Goal: Transaction & Acquisition: Purchase product/service

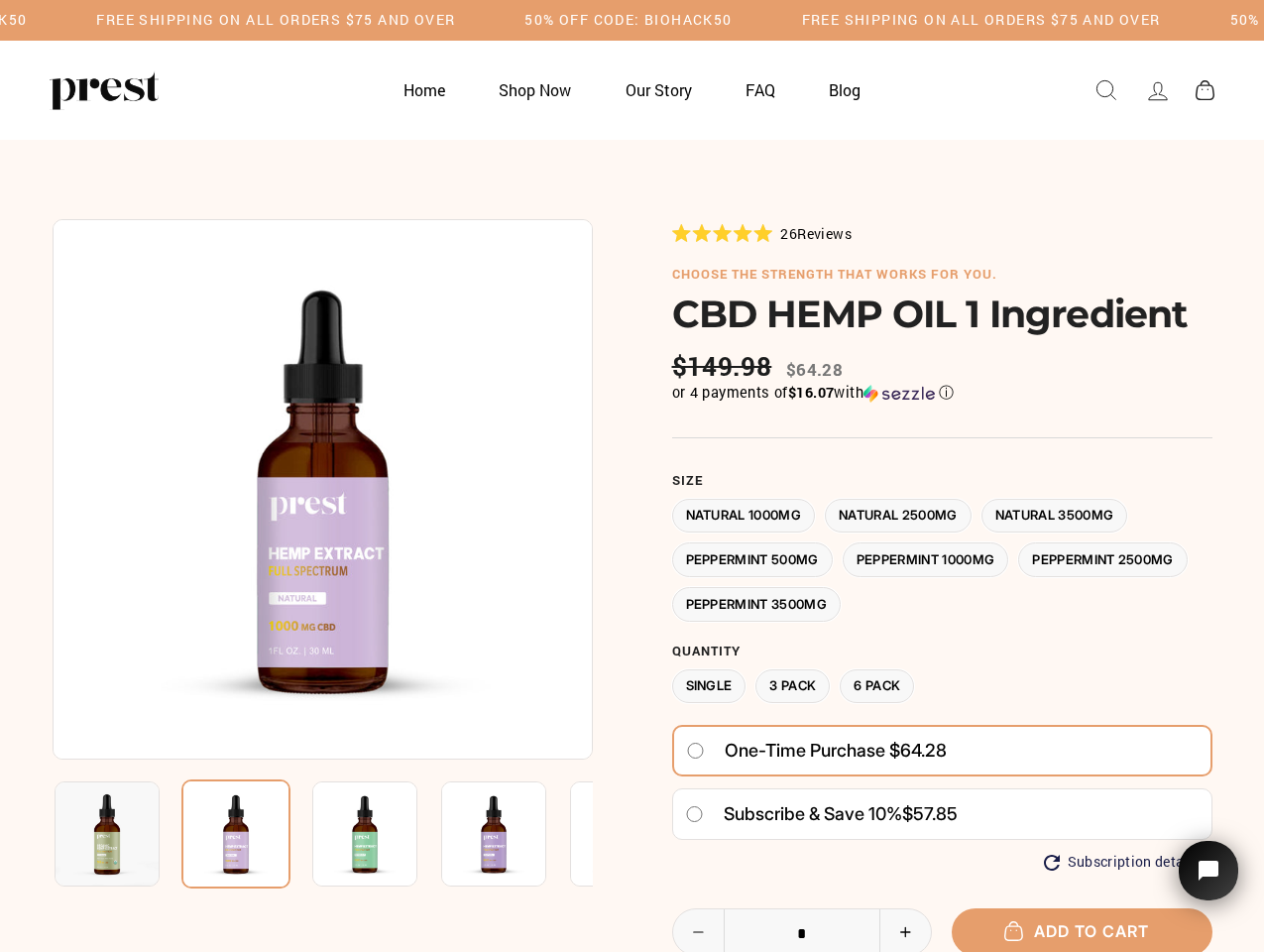
click at [632, 476] on div at bounding box center [632, 721] width 1160 height 1007
click at [632, 20] on h5 "50% OFF CODE: BIOHACK50" at bounding box center [628, 20] width 208 height 17
click at [322, 489] on img at bounding box center [323, 489] width 541 height 541
click at [322, 834] on img at bounding box center [365, 834] width 105 height 105
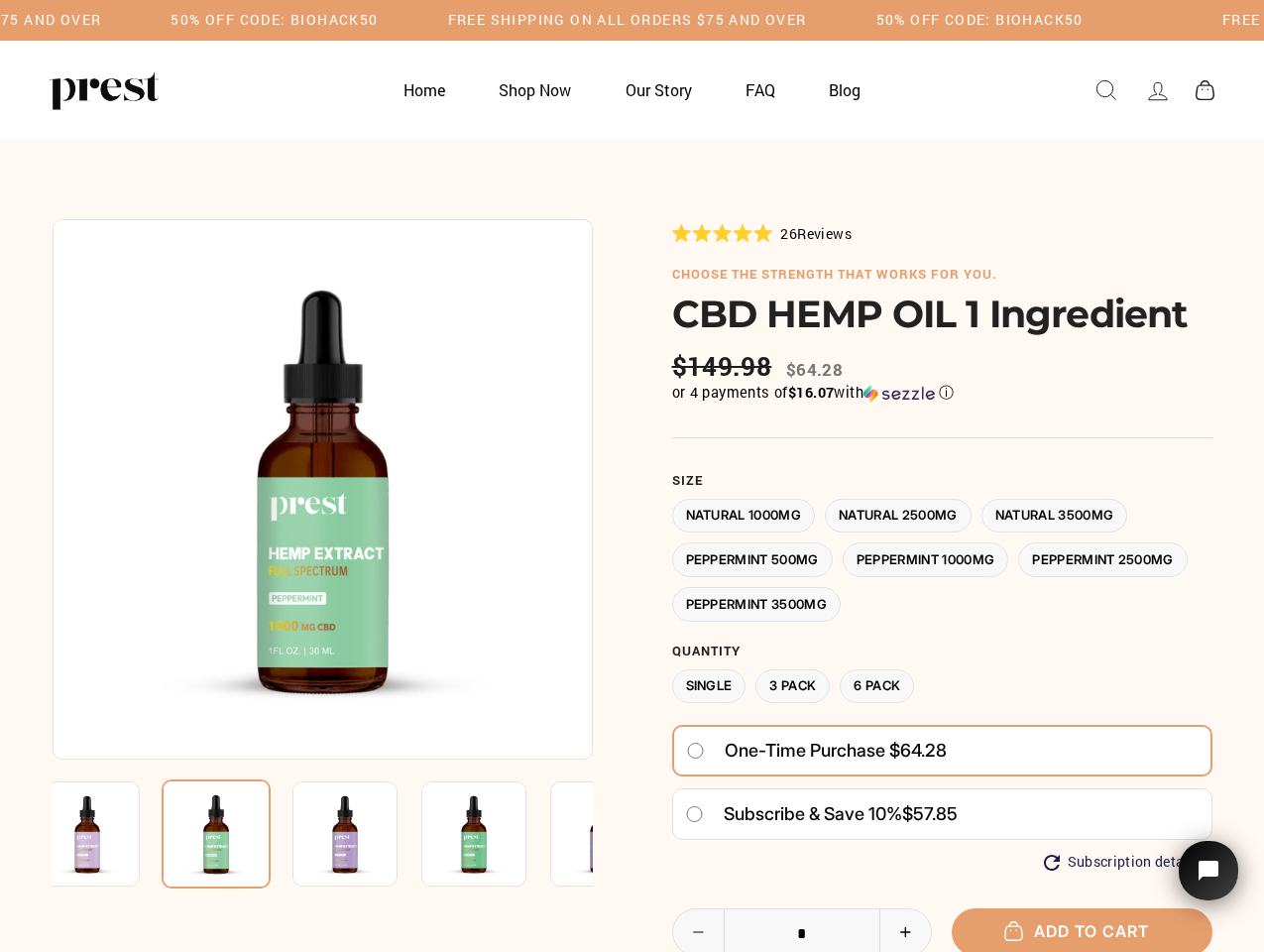
click at [107, 834] on img at bounding box center [87, 834] width 105 height 105
click at [236, 834] on img at bounding box center [217, 834] width 109 height 109
click at [365, 834] on img at bounding box center [345, 834] width 105 height 105
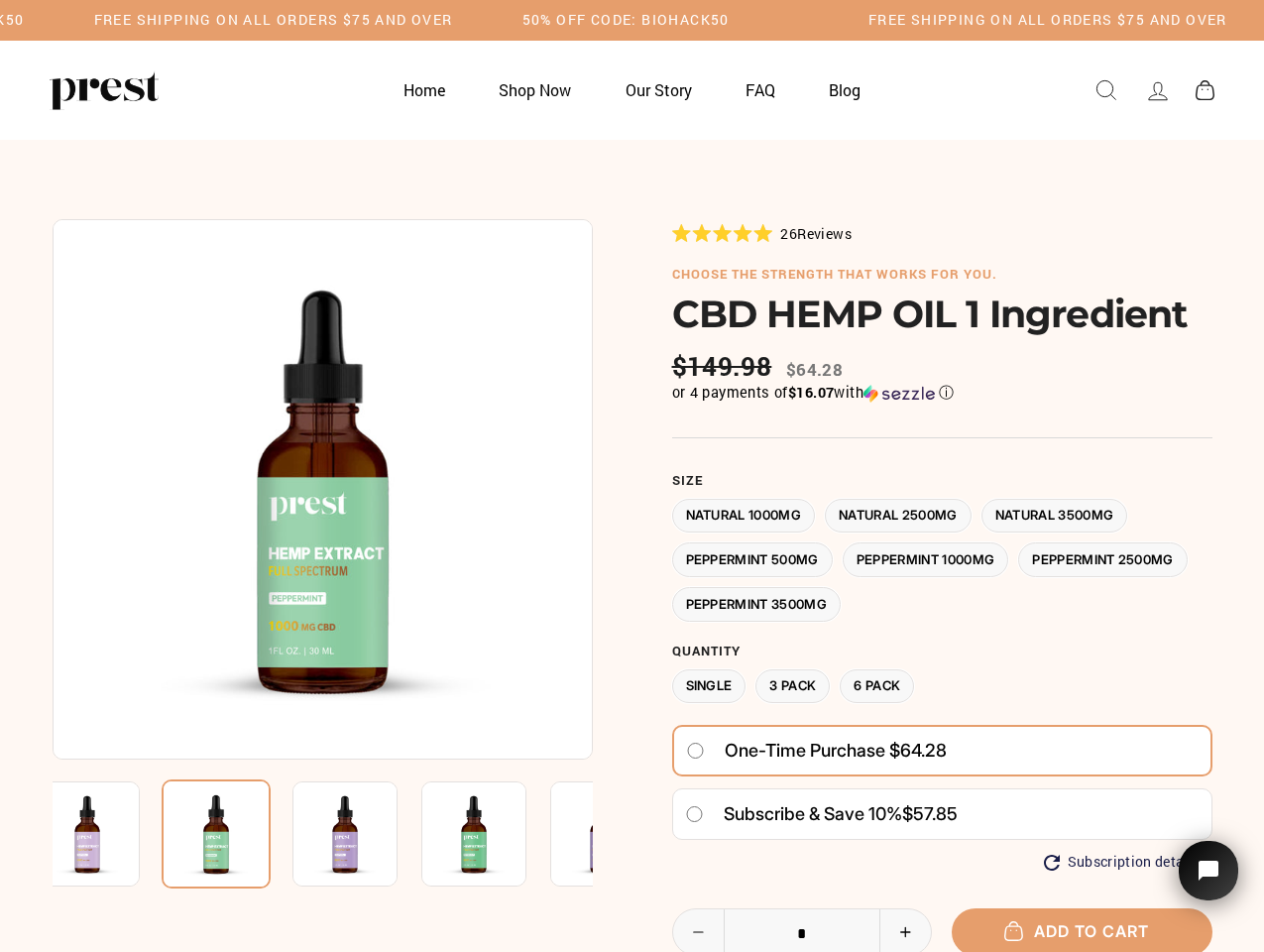
click at [365, 834] on img at bounding box center [345, 834] width 105 height 105
